Goal: Information Seeking & Learning: Learn about a topic

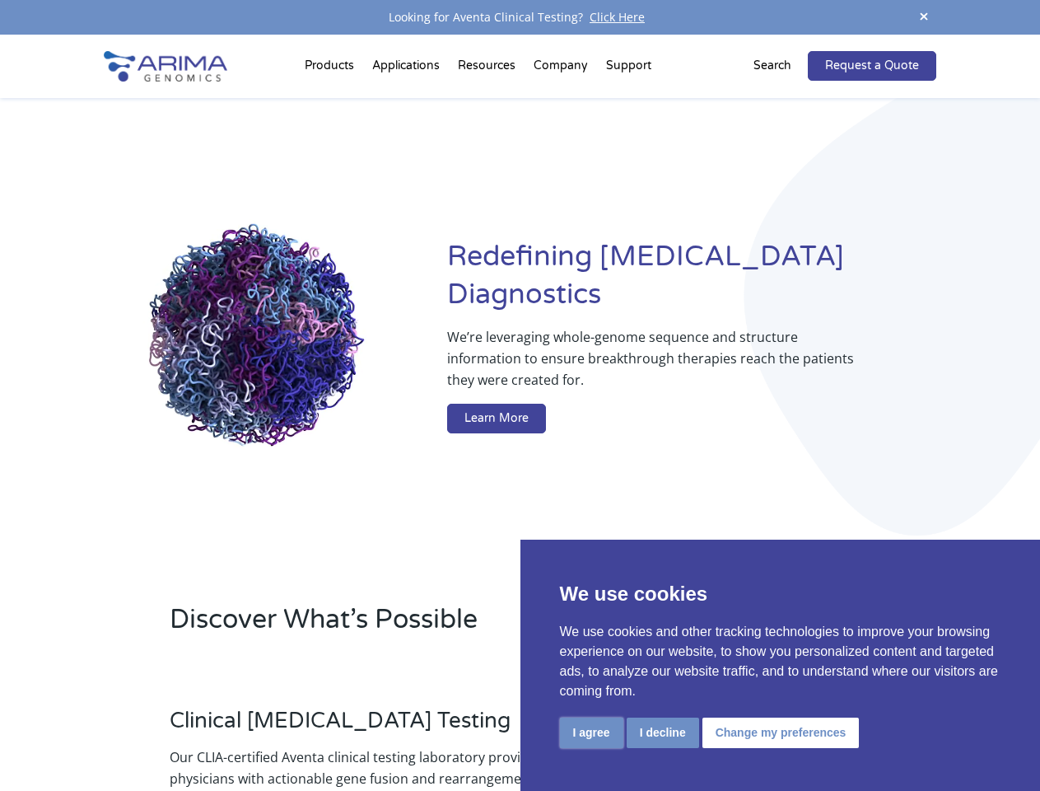
click at [591, 732] on button "I agree" at bounding box center [591, 732] width 63 height 30
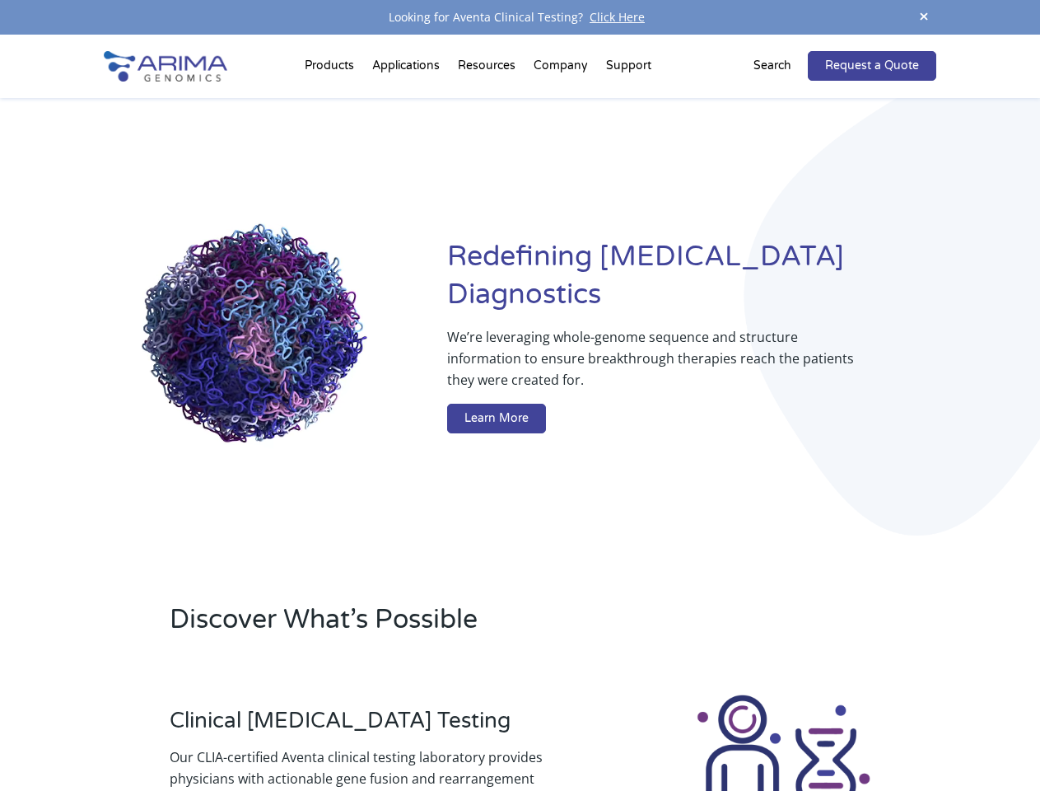
click at [662, 732] on div at bounding box center [784, 783] width 306 height 183
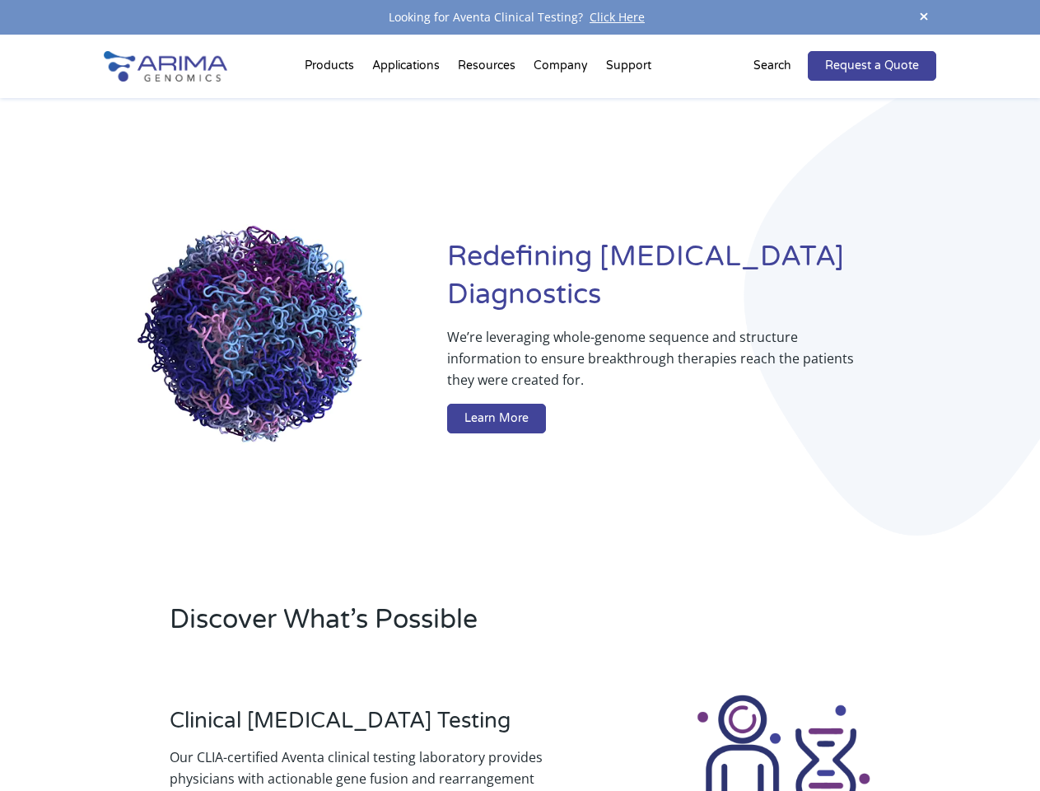
click at [778, 732] on img at bounding box center [783, 783] width 183 height 183
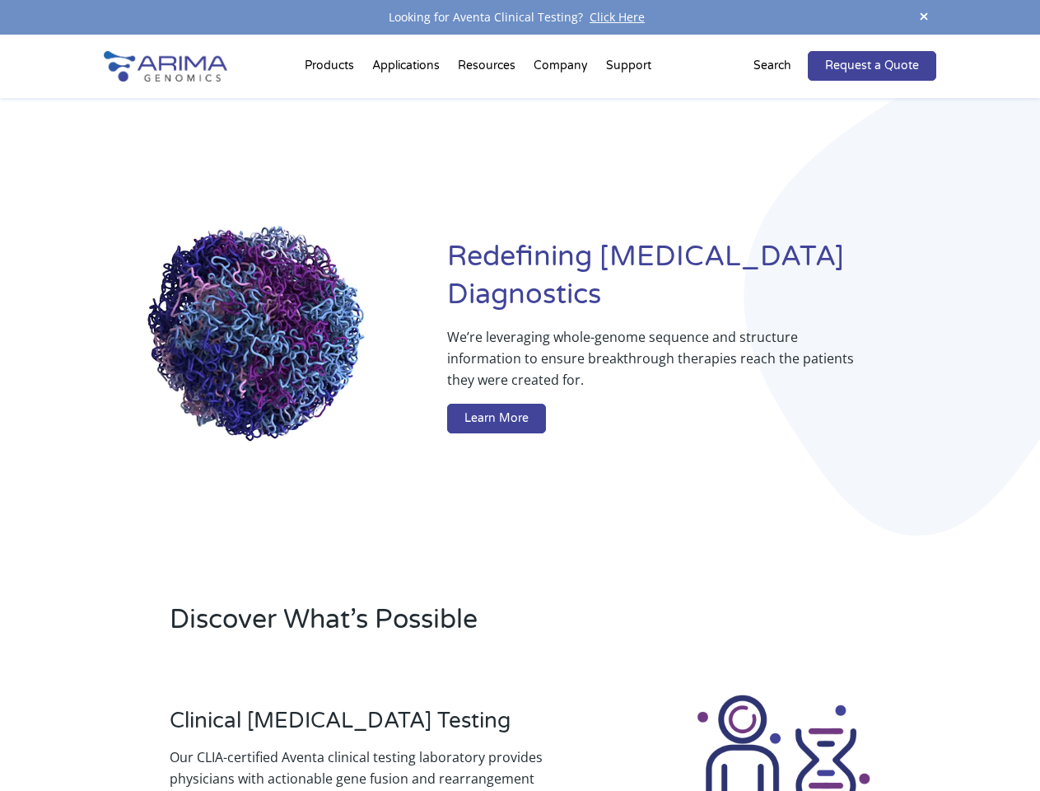
click at [924, 17] on span at bounding box center [924, 18] width 25 height 22
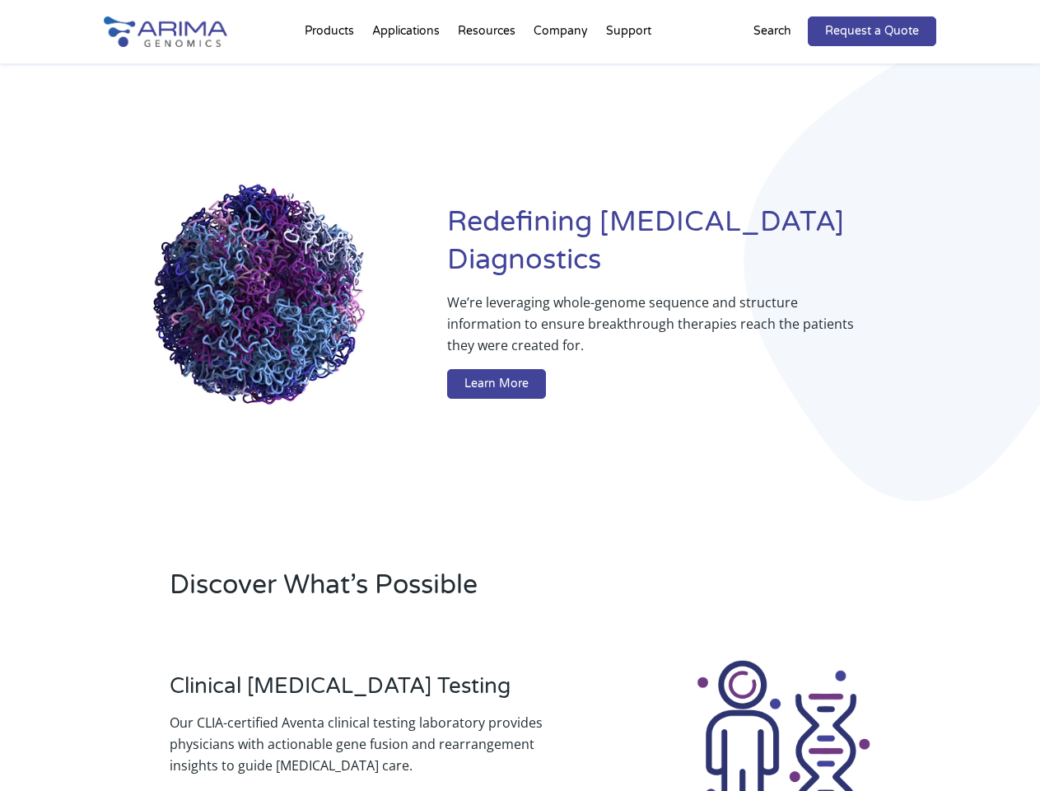
click at [332, 69] on div "Redefining [MEDICAL_DATA] Diagnostics We’re leveraging whole-genome sequence an…" at bounding box center [520, 304] width 832 height 483
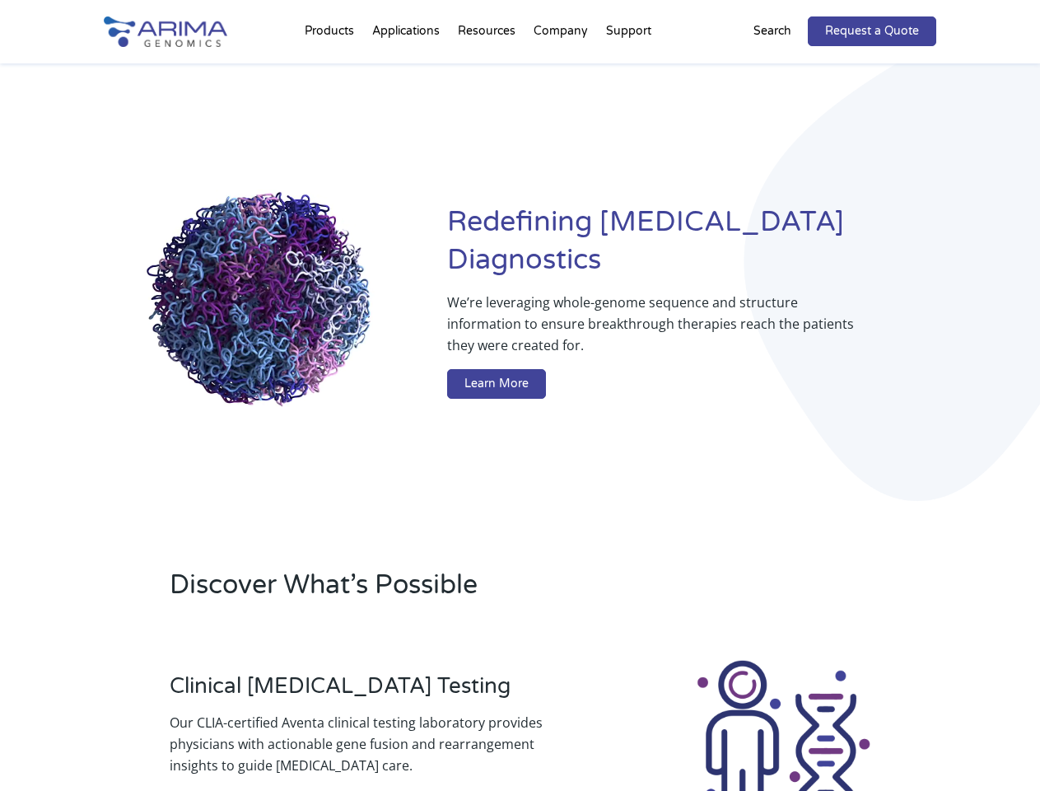
click at [488, 69] on div "Redefining [MEDICAL_DATA] Diagnostics We’re leveraging whole-genome sequence an…" at bounding box center [520, 304] width 832 height 483
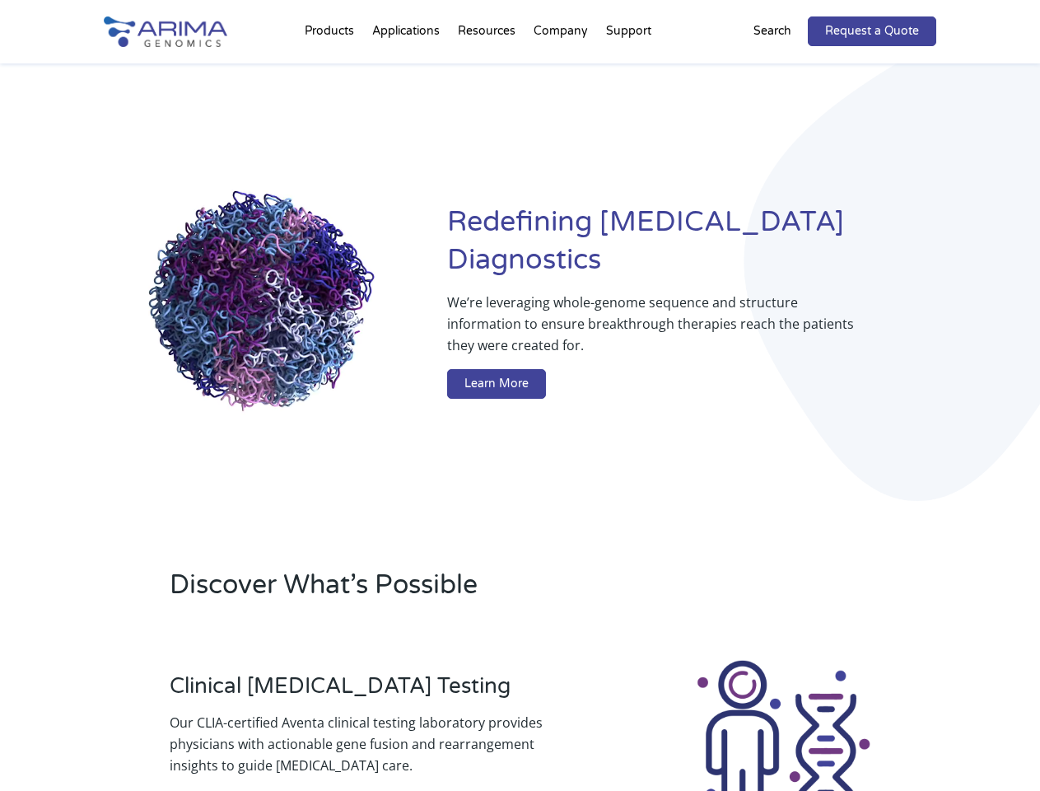
click at [562, 69] on div "Redefining [MEDICAL_DATA] Diagnostics We’re leveraging whole-genome sequence an…" at bounding box center [520, 304] width 832 height 483
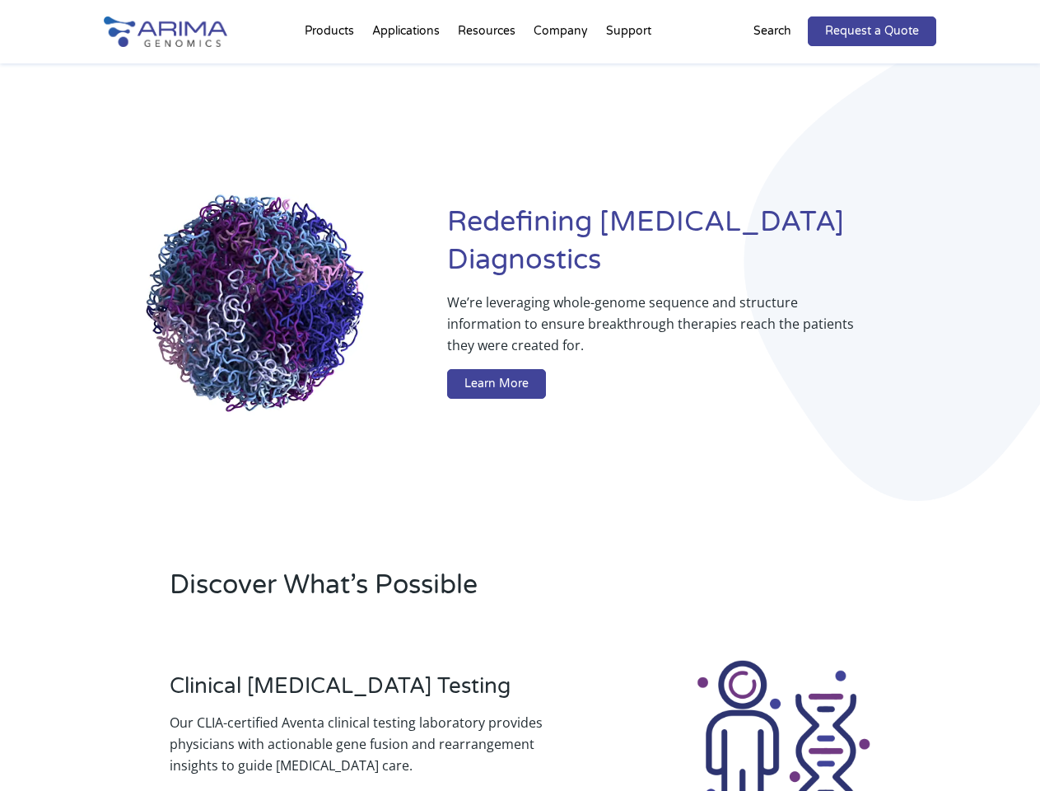
click at [628, 69] on div "Redefining [MEDICAL_DATA] Diagnostics We’re leveraging whole-genome sequence an…" at bounding box center [520, 304] width 832 height 483
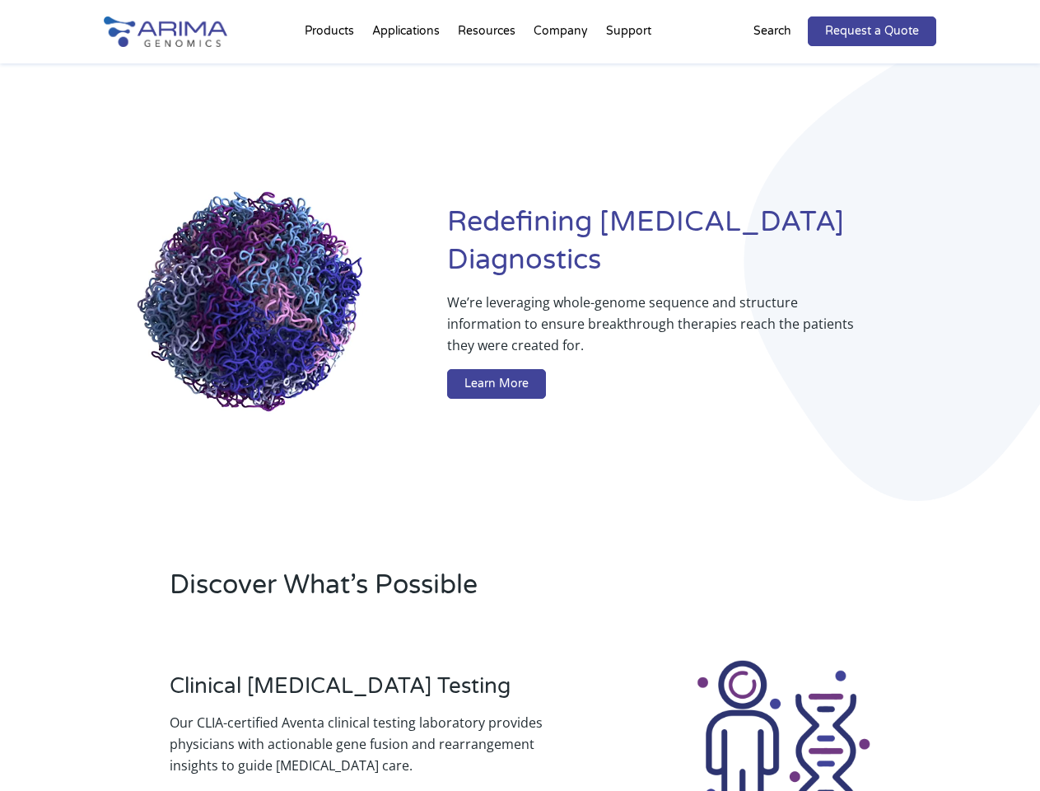
click at [783, 66] on div "Redefining [MEDICAL_DATA] Diagnostics We’re leveraging whole-genome sequence an…" at bounding box center [520, 304] width 832 height 483
